Goal: Task Accomplishment & Management: Manage account settings

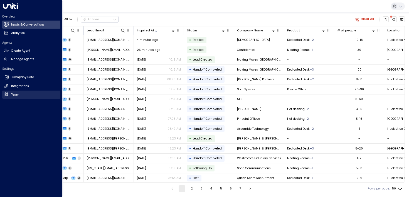
click at [19, 95] on link "Team Team" at bounding box center [31, 95] width 58 height 8
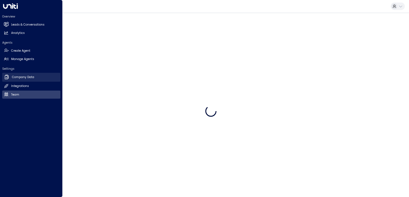
click at [19, 79] on h2 "Company Data" at bounding box center [23, 77] width 22 height 4
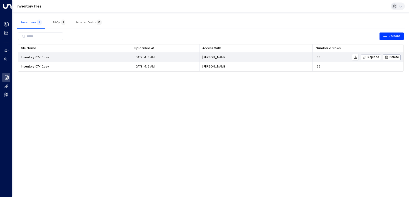
click at [367, 58] on span "Replace" at bounding box center [371, 58] width 16 height 4
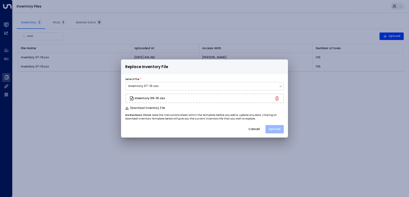
click at [277, 132] on button "Upload" at bounding box center [274, 129] width 18 height 8
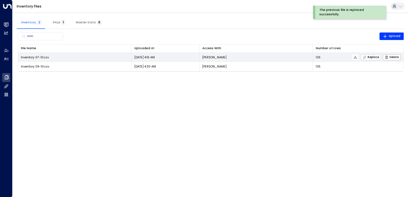
click at [370, 56] on span "Replace" at bounding box center [371, 58] width 16 height 4
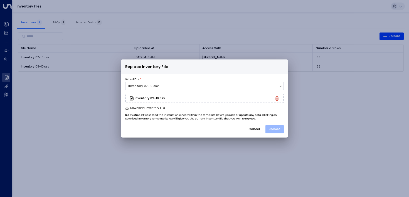
click at [272, 128] on button "Upload" at bounding box center [274, 129] width 18 height 8
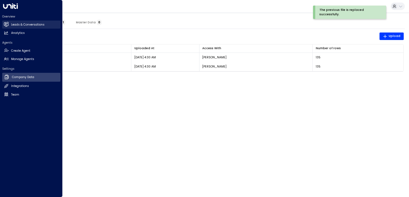
click at [7, 27] on link "Leads & Conversations Leads & Conversations" at bounding box center [31, 25] width 58 height 8
